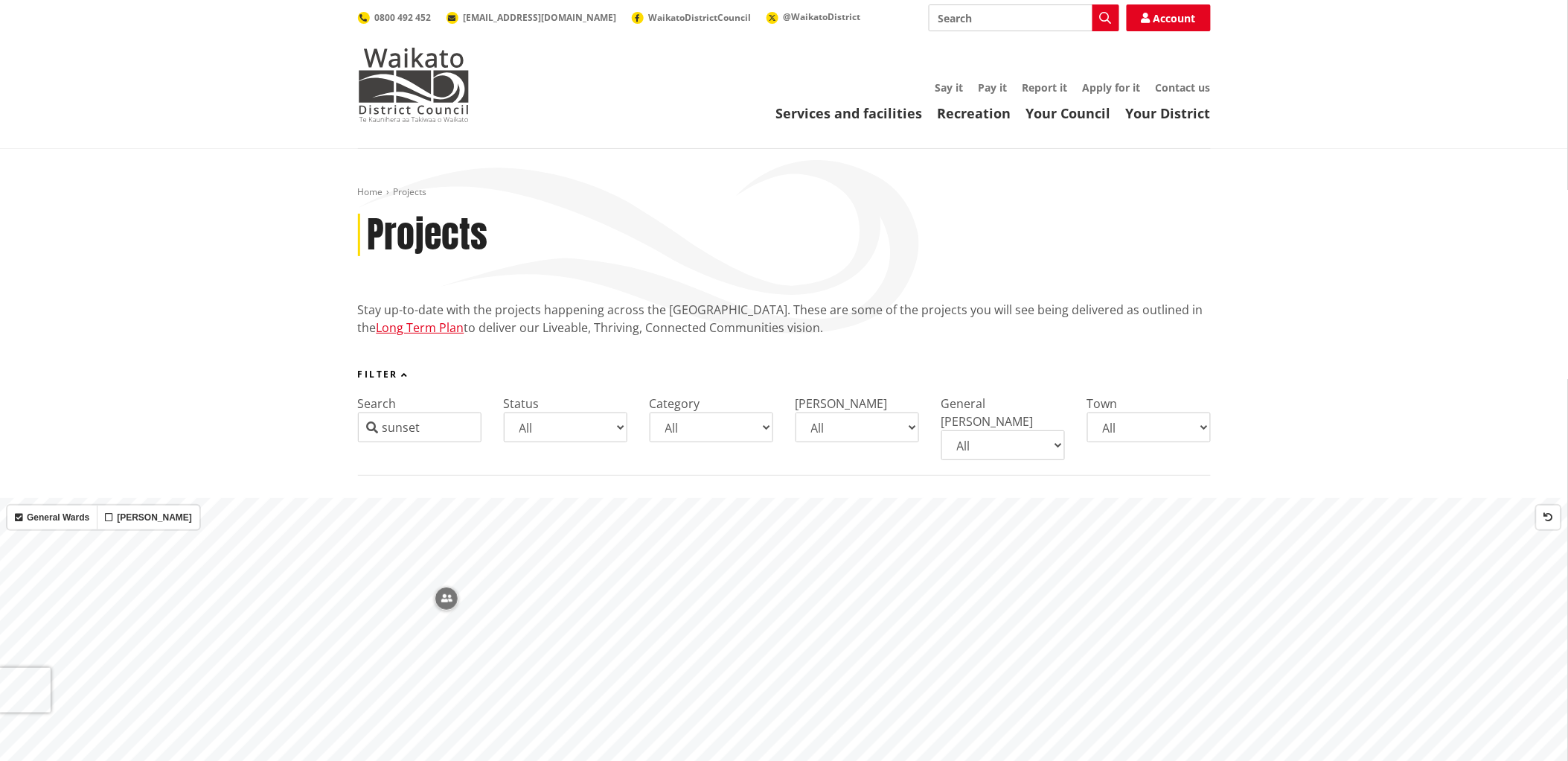
type input "sunset"
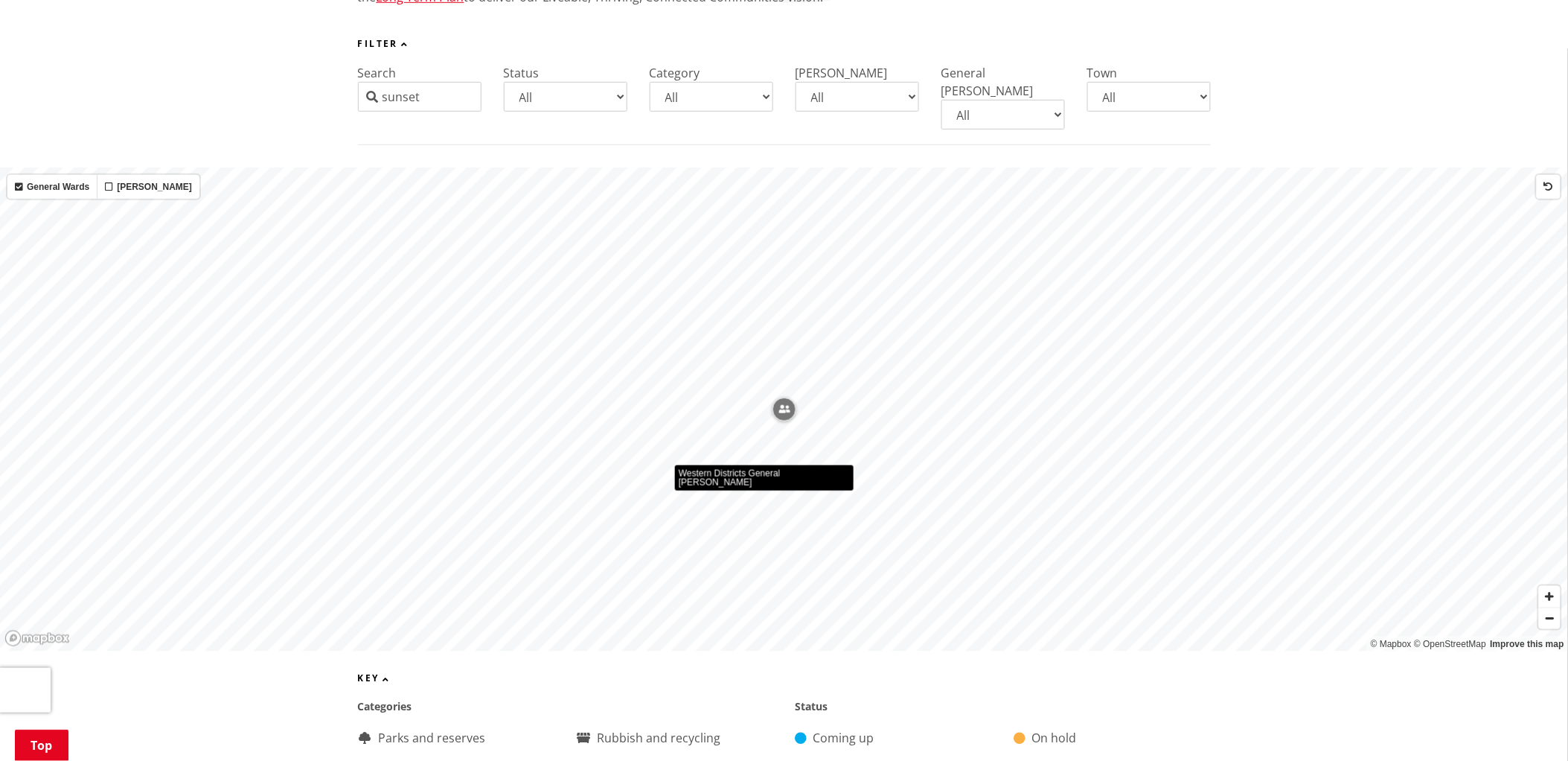
scroll to position [827, 0]
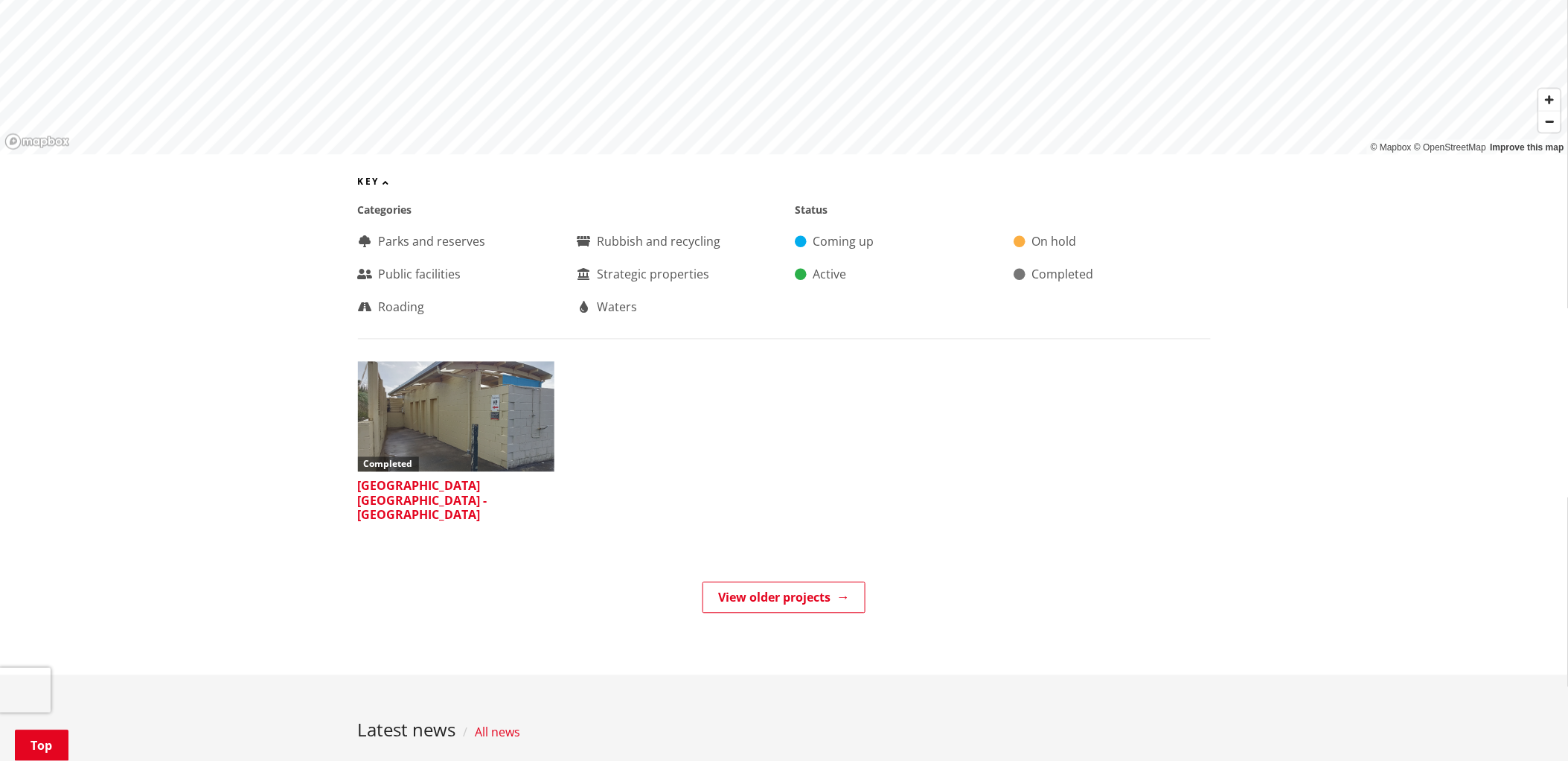
click at [380, 479] on h3 "[GEOGRAPHIC_DATA] [GEOGRAPHIC_DATA] - [GEOGRAPHIC_DATA]" at bounding box center [456, 500] width 196 height 43
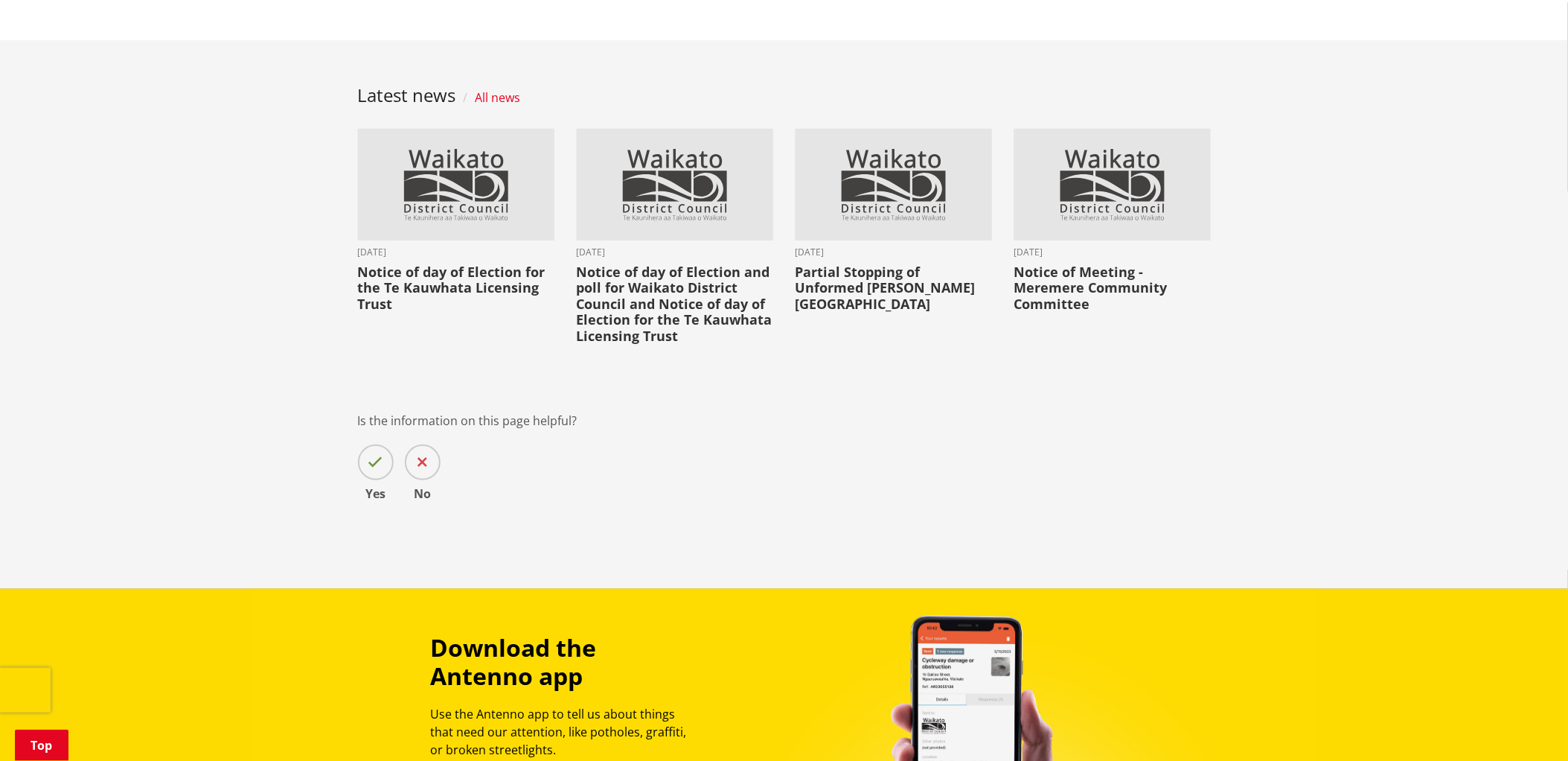
scroll to position [827, 0]
